Goal: Find specific page/section

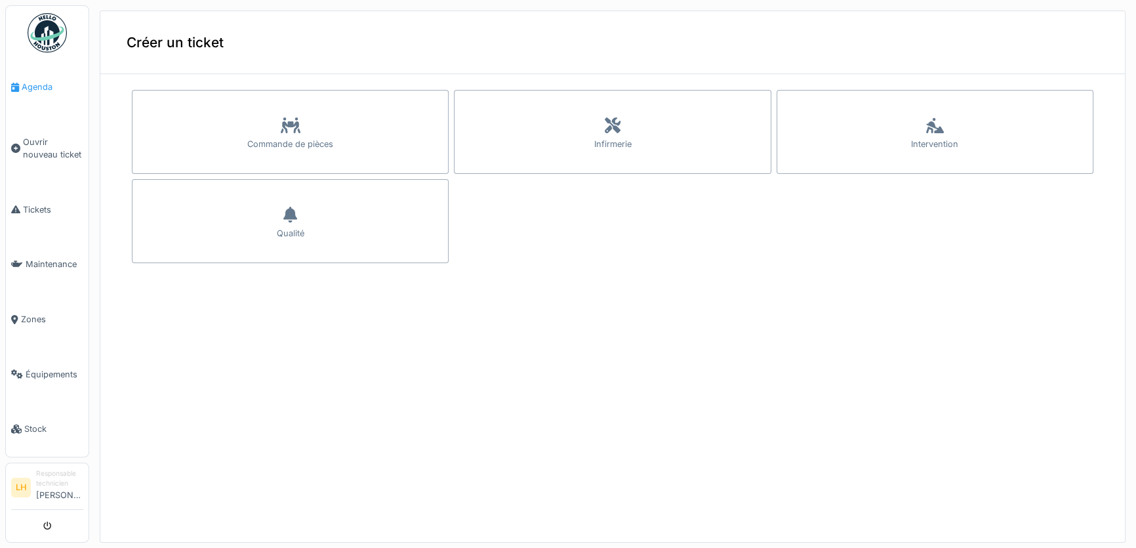
click at [35, 83] on span "Agenda" at bounding box center [53, 87] width 62 height 12
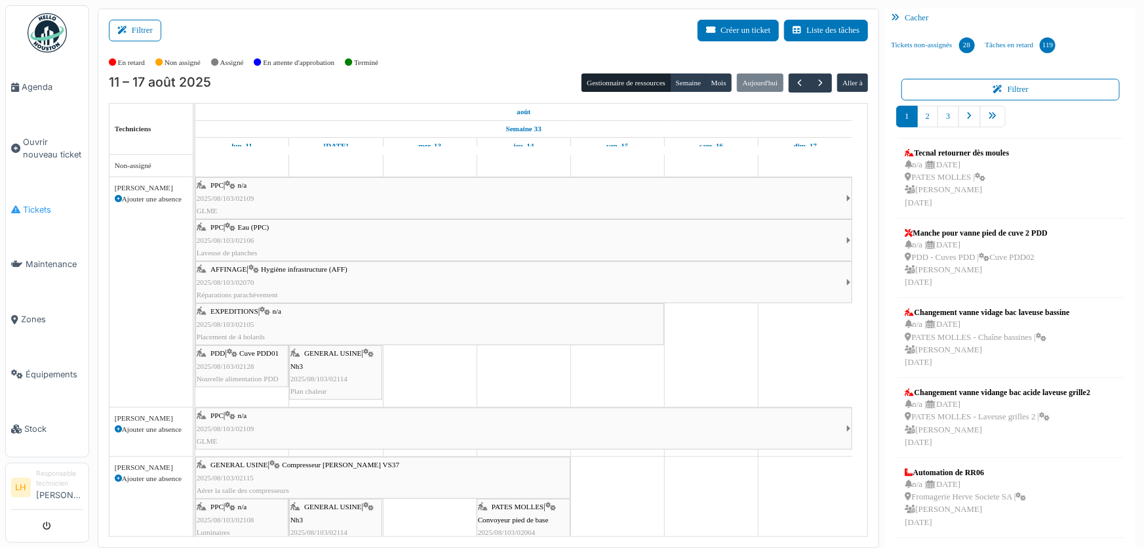
click at [31, 203] on span "Tickets" at bounding box center [53, 209] width 60 height 12
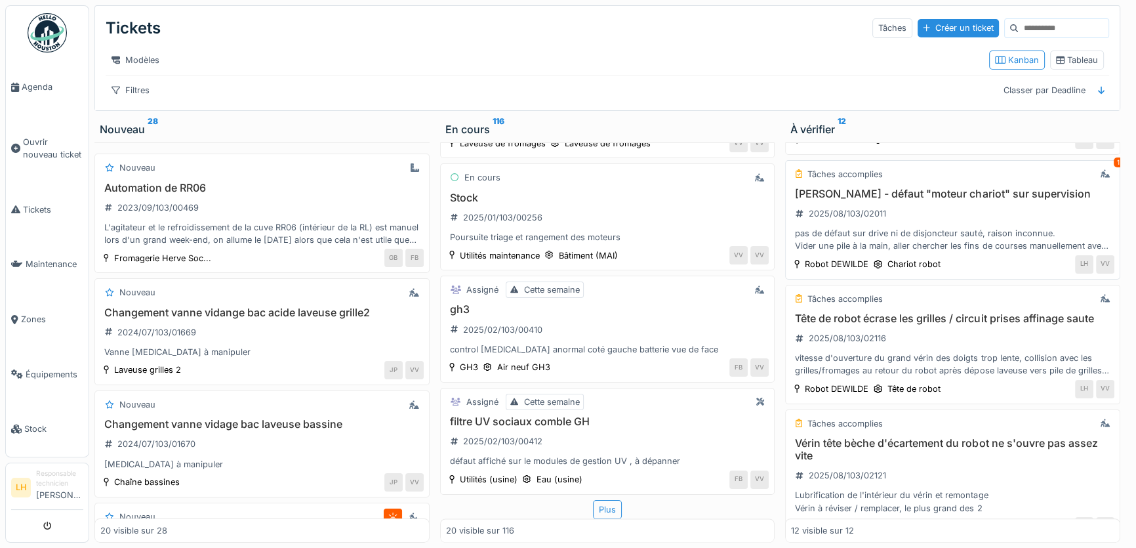
scroll to position [1087, 0]
